Goal: Find contact information: Obtain details needed to contact an individual or organization

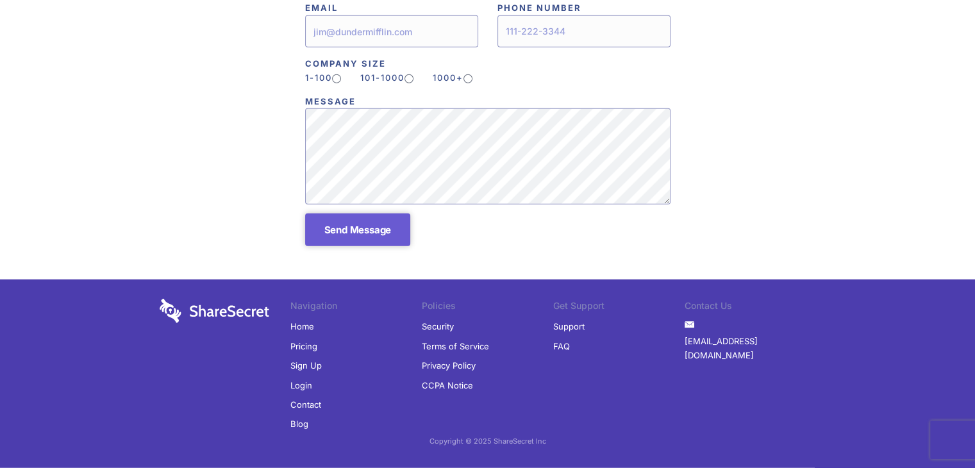
scroll to position [3256, 0]
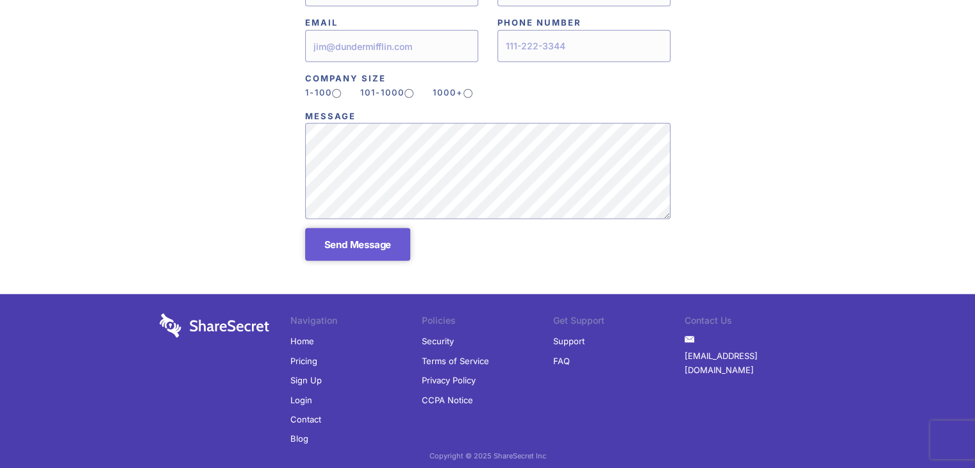
click at [310, 410] on link "Contact" at bounding box center [305, 419] width 31 height 19
